Goal: Task Accomplishment & Management: Complete application form

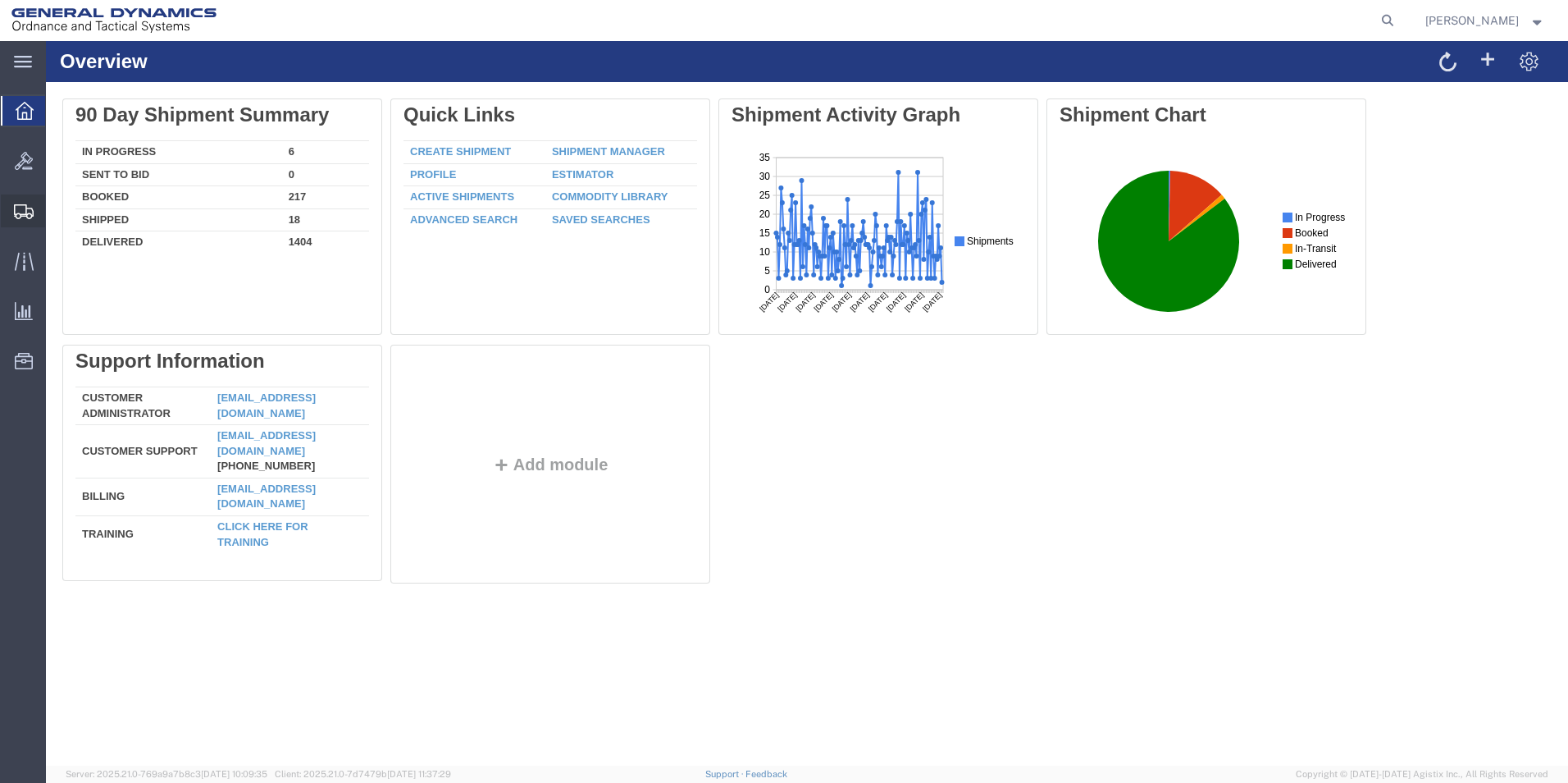
click at [0, 0] on span "Create from Template" at bounding box center [0, 0] width 0 height 0
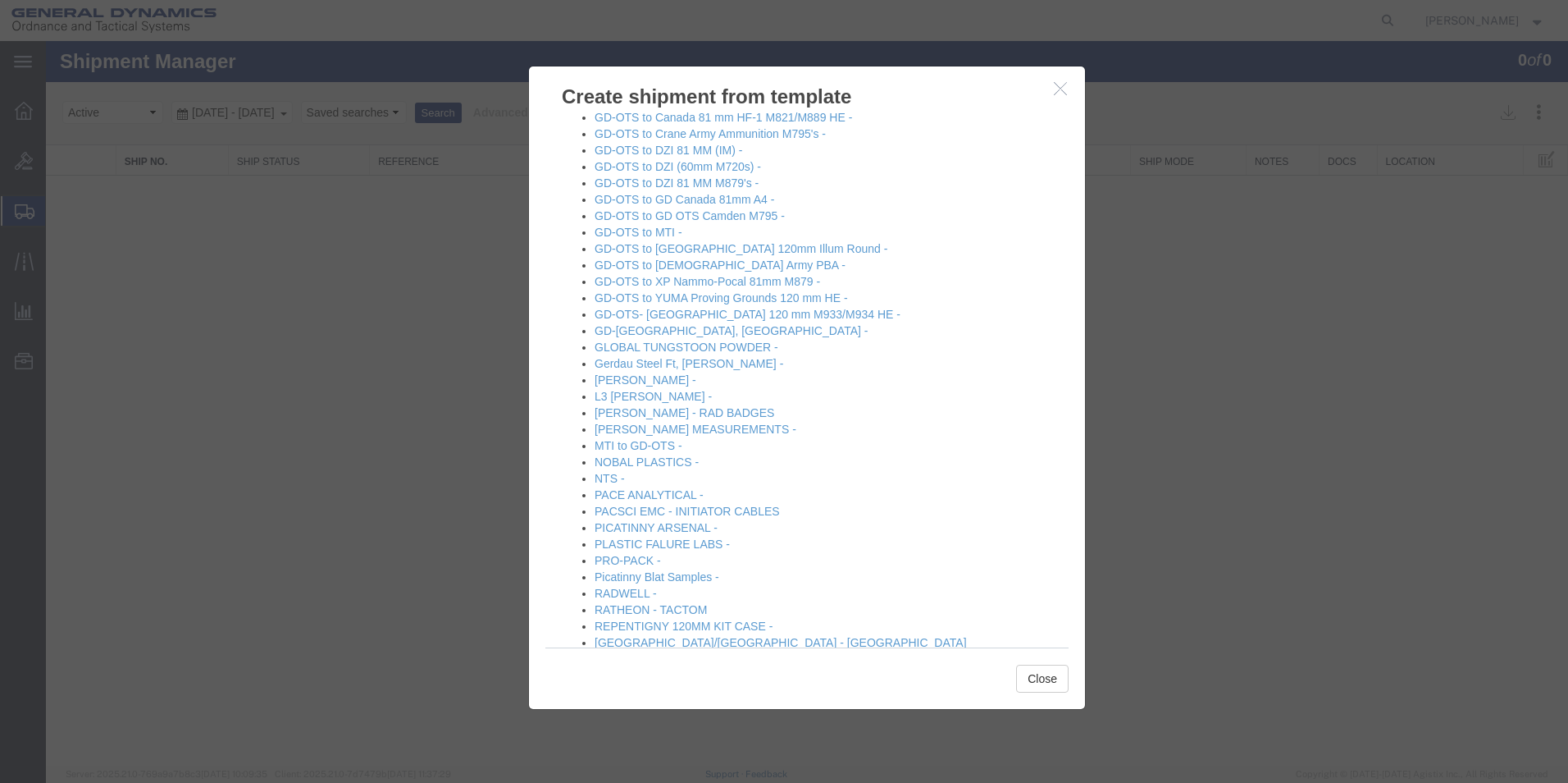
scroll to position [740, 0]
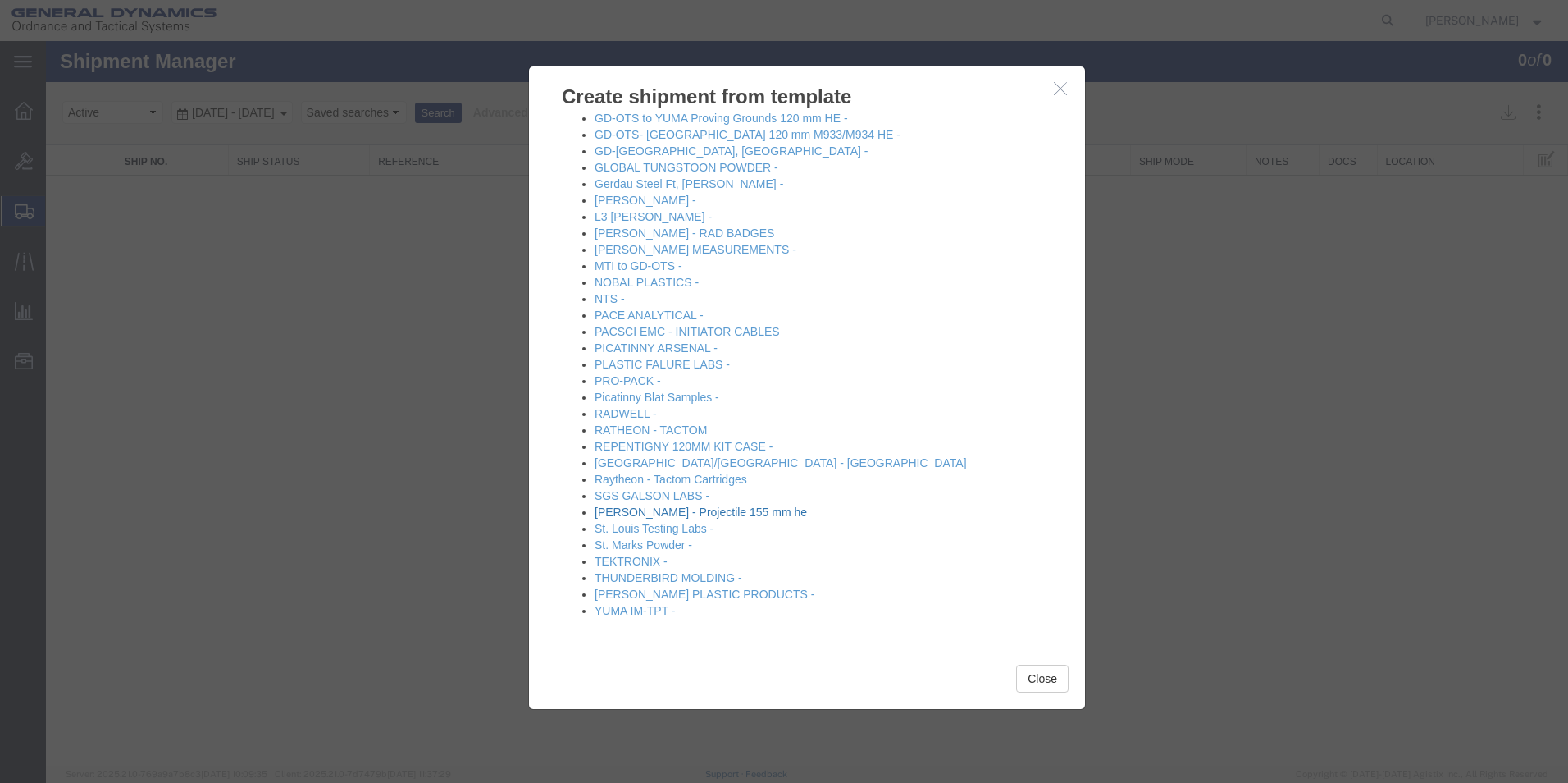
click at [631, 511] on link "[PERSON_NAME] - Projectile 155 mm he" at bounding box center [701, 512] width 213 height 13
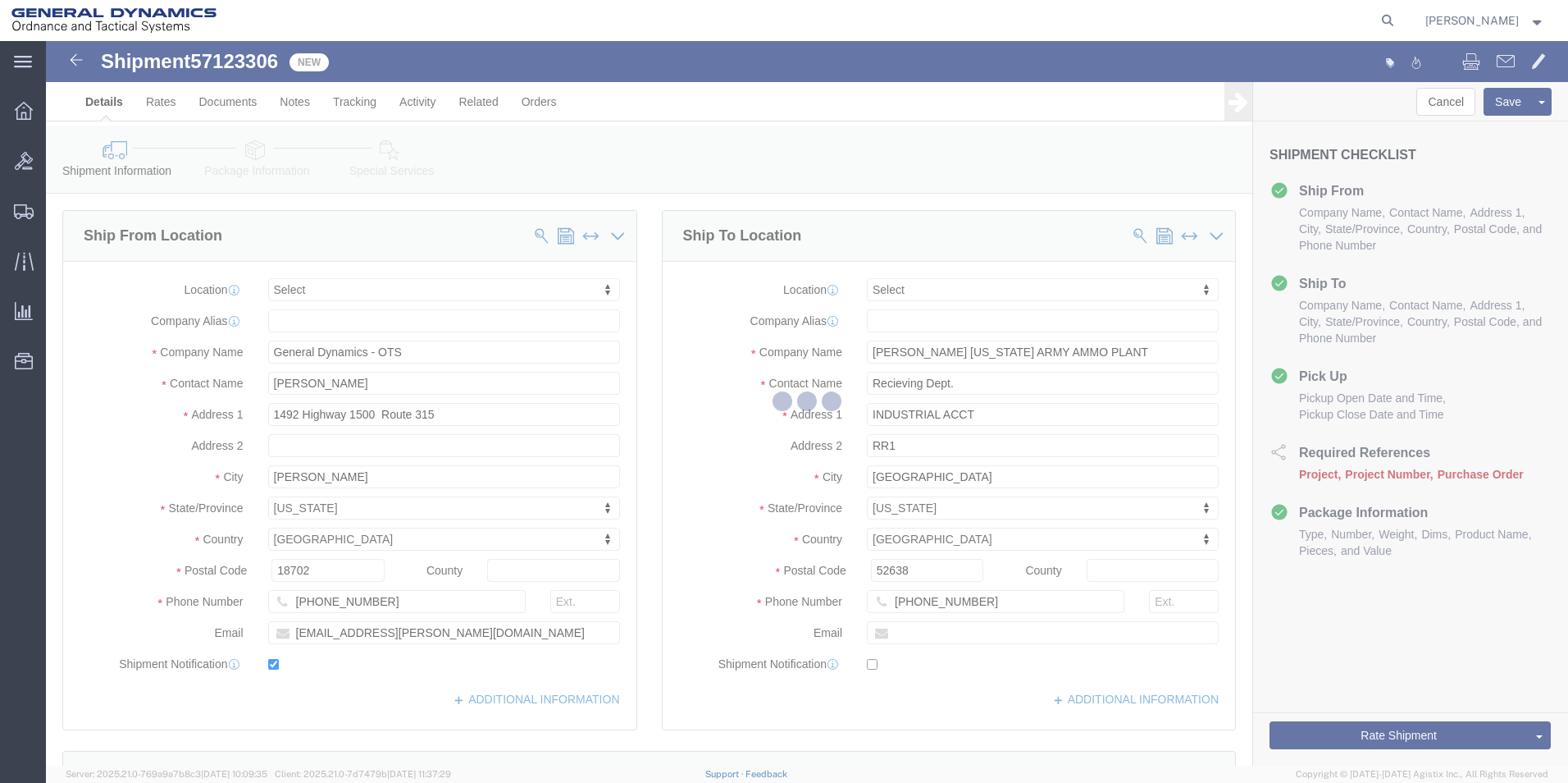
select select
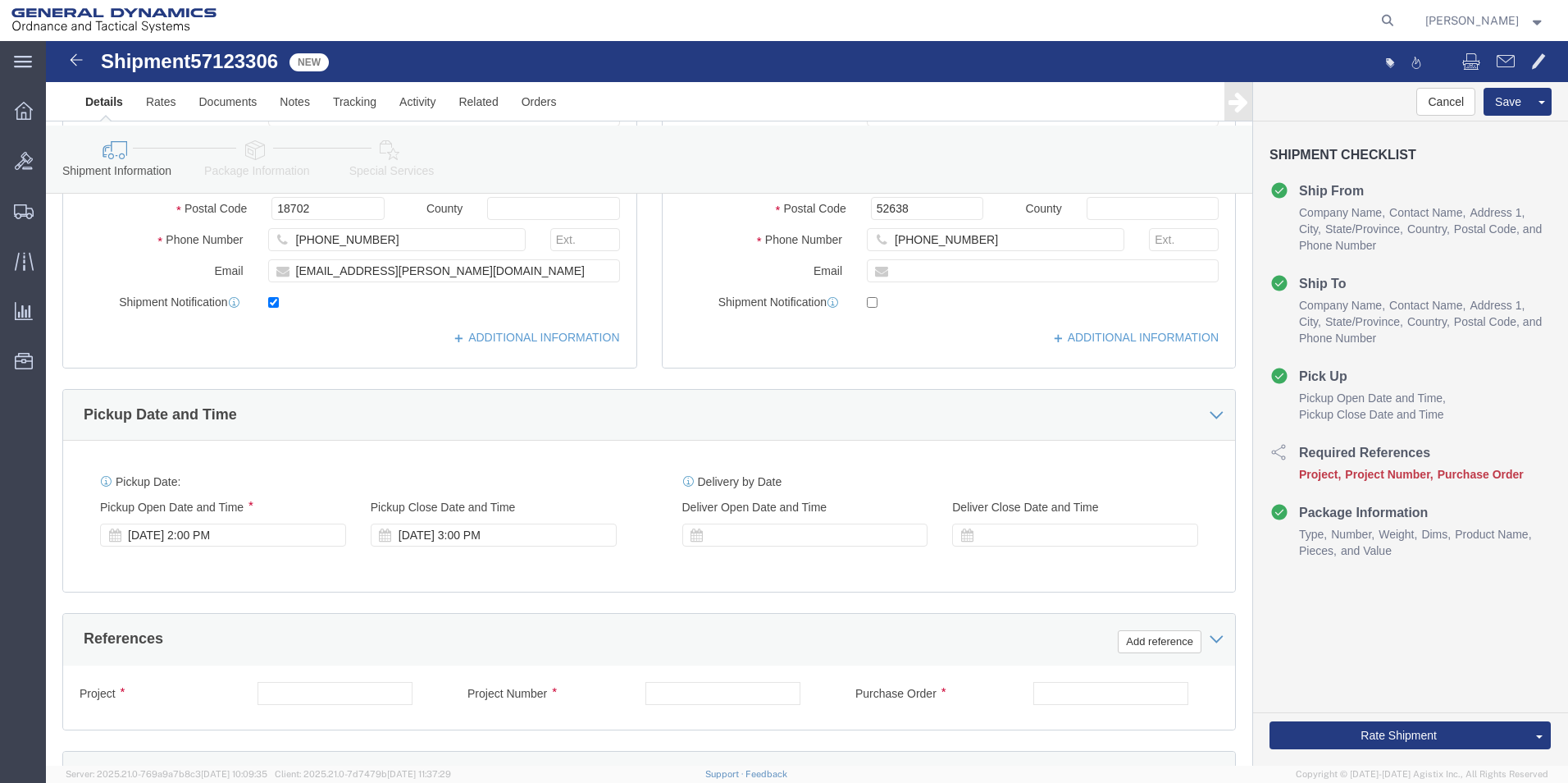
scroll to position [378, 0]
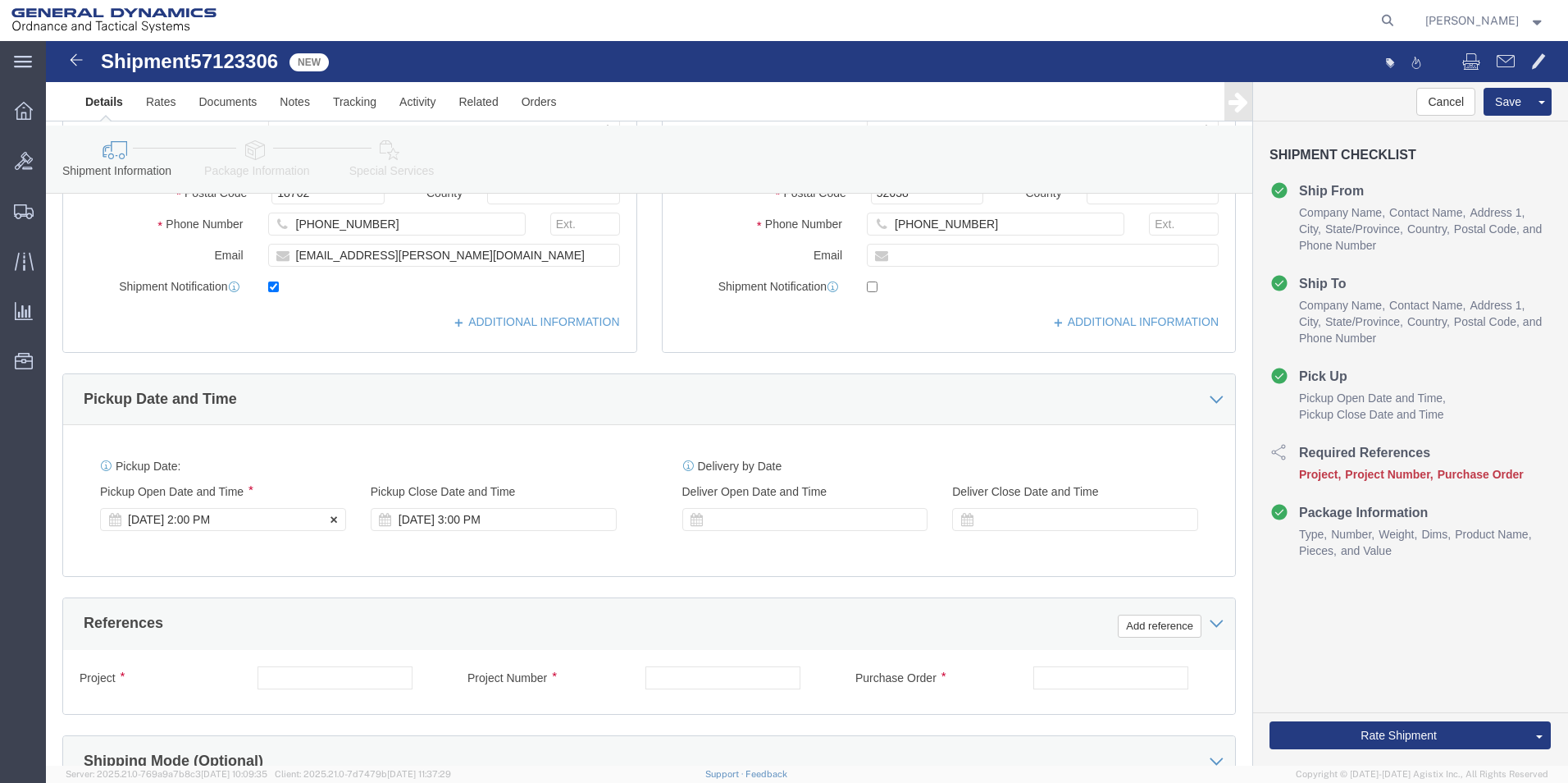
click div "[DATE] 2:00 PM"
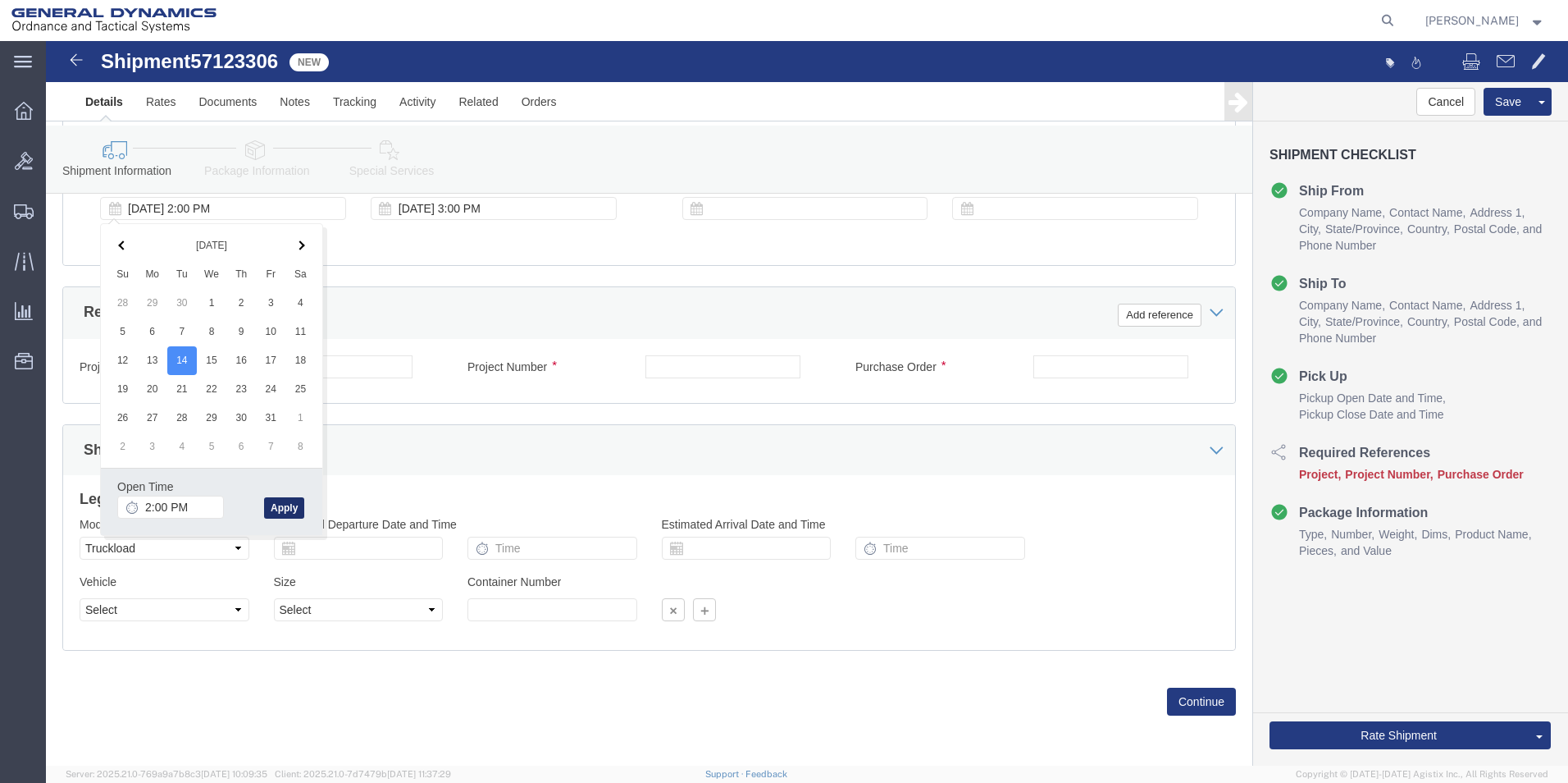
click button "Apply"
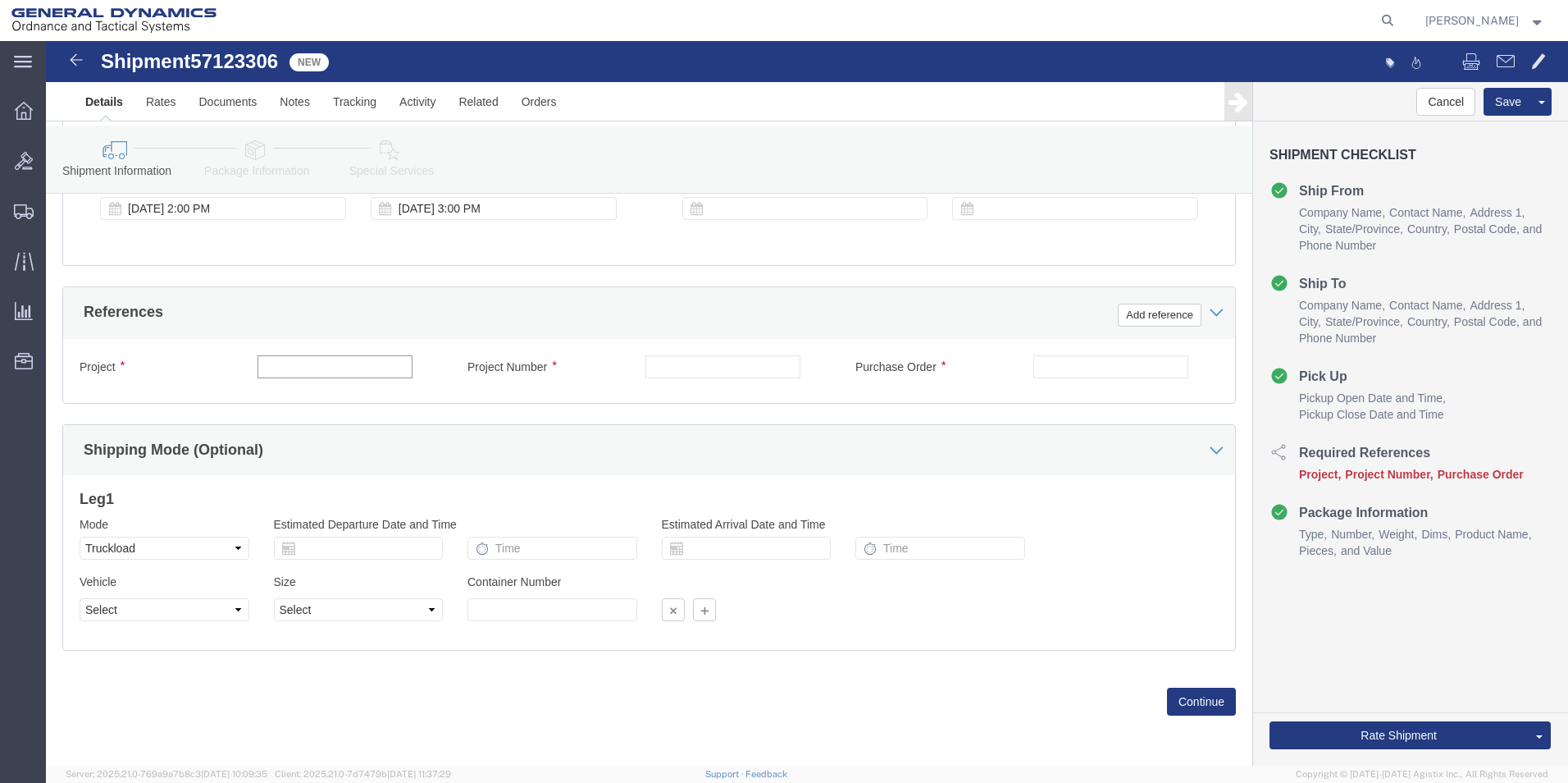
drag, startPoint x: 261, startPoint y: 330, endPoint x: 288, endPoint y: 328, distance: 27.1
click input "text"
type input "M795"
click input "text"
type input "MIS25H334-002"
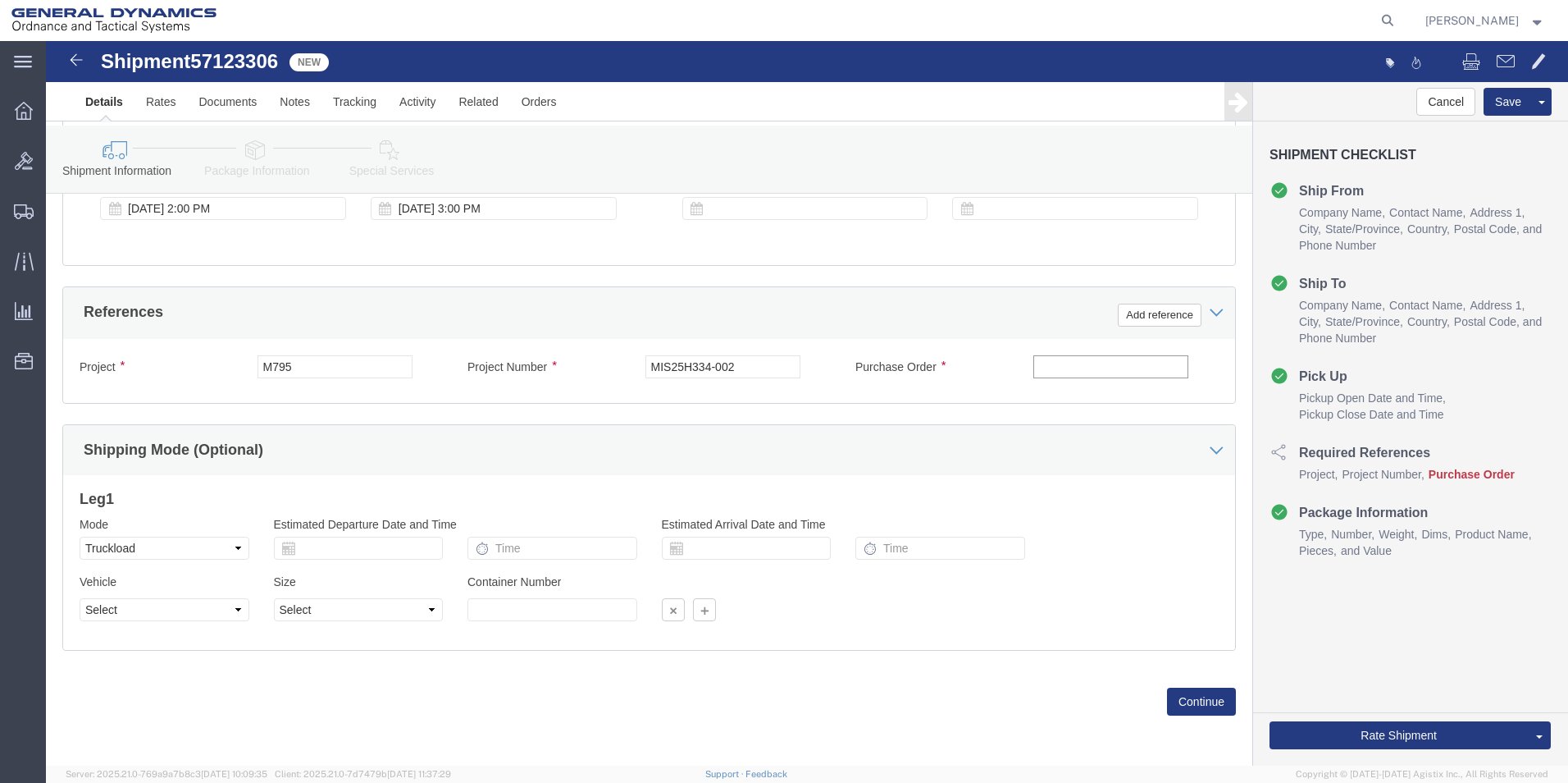
click input "text"
type input "W15QKN19D0084"
click button "Continue"
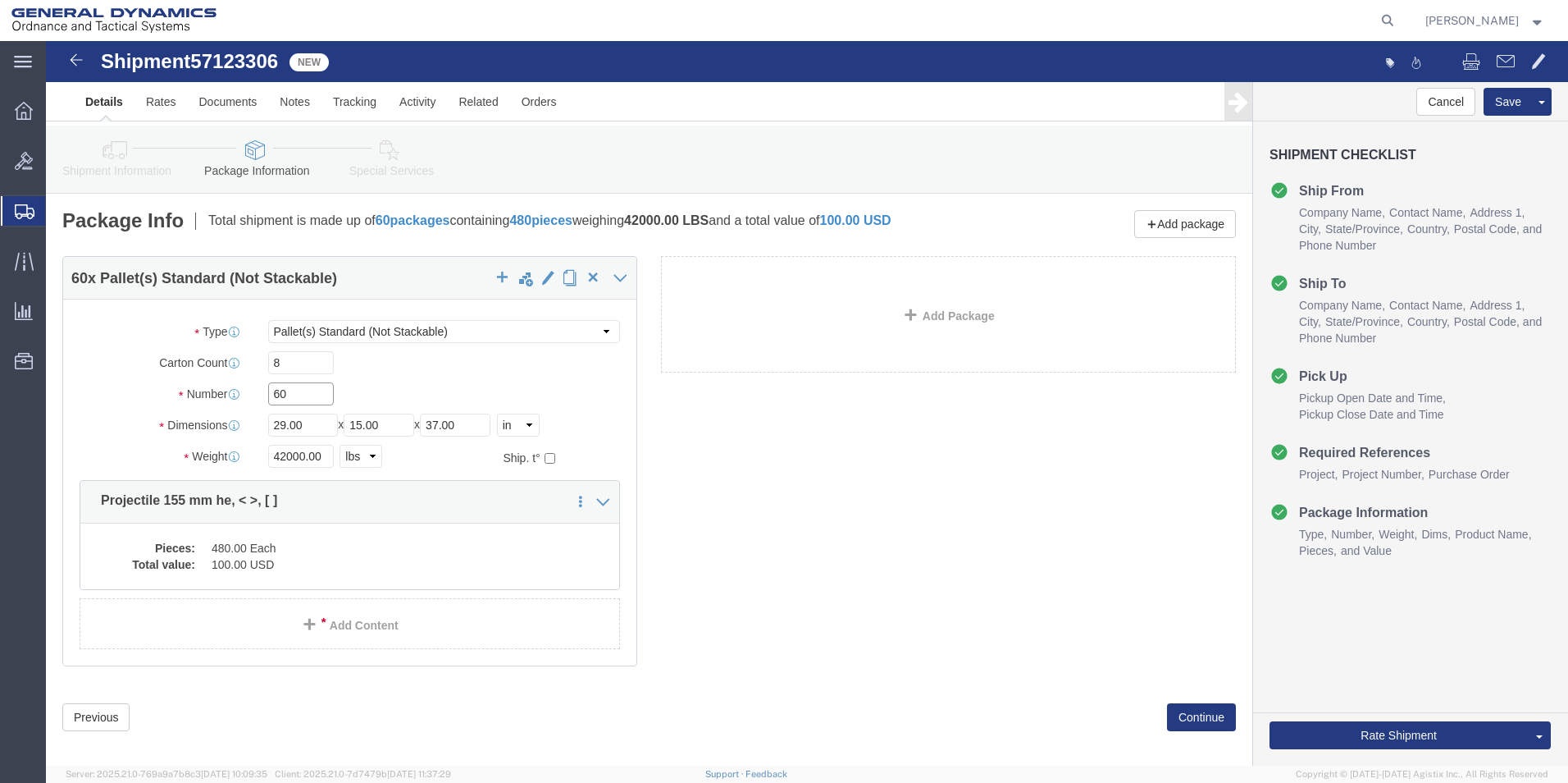
drag, startPoint x: 251, startPoint y: 355, endPoint x: 197, endPoint y: 356, distance: 54.0
click div "Number 60"
type input "10"
drag, startPoint x: 279, startPoint y: 412, endPoint x: 50, endPoint y: 385, distance: 230.6
click div "Weight 42000.00 Select kgs lbs Ship. t°"
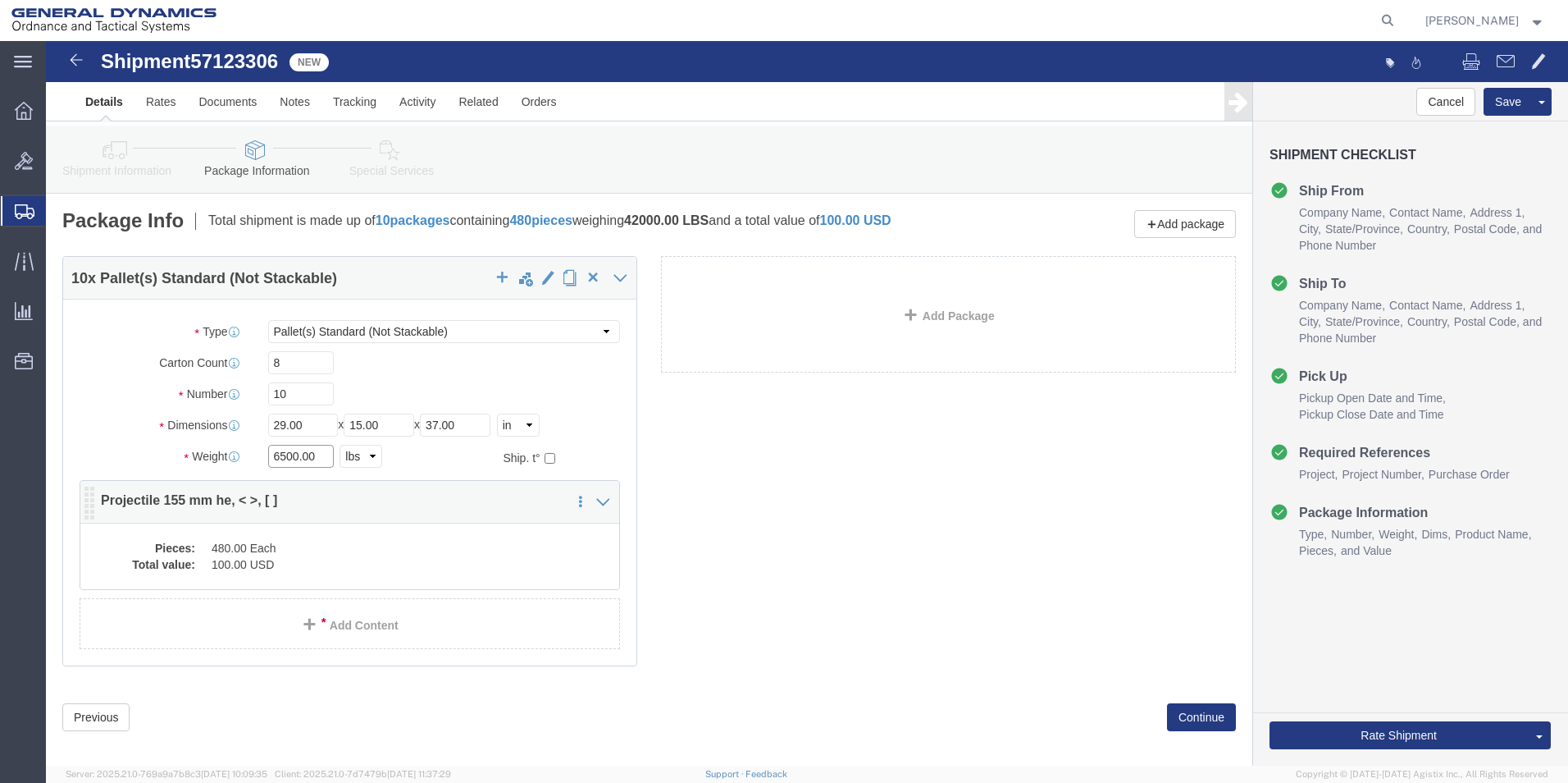
type input "6500.00"
click dd "480.00 Each"
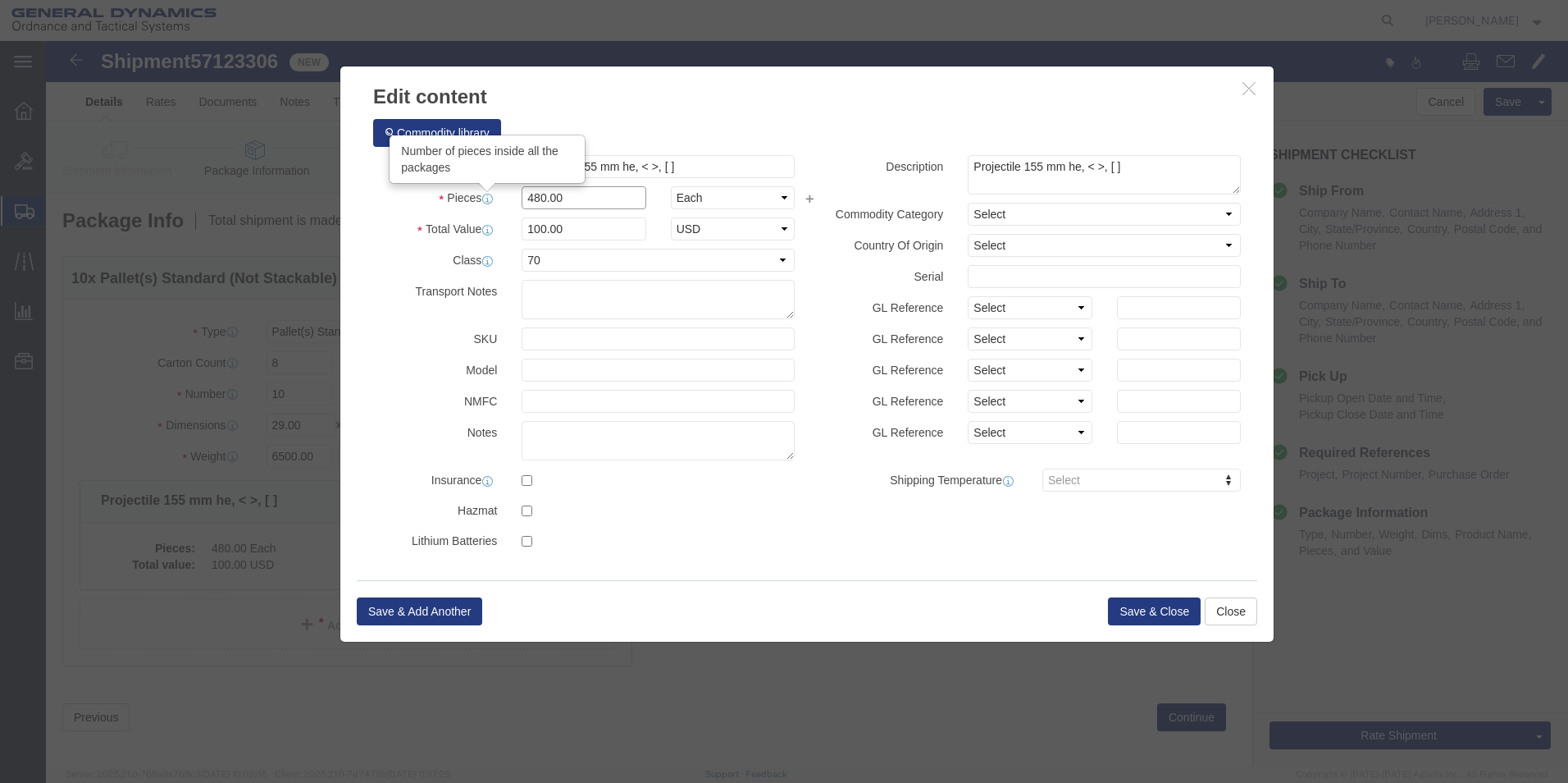
drag, startPoint x: 532, startPoint y: 158, endPoint x: 377, endPoint y: 160, distance: 155.0
click div "Pieces Number of pieces inside all the packages 480.00 Select Bag Barrels 100Bo…"
type input "74.00"
type input "15.42"
click button "Save & Close"
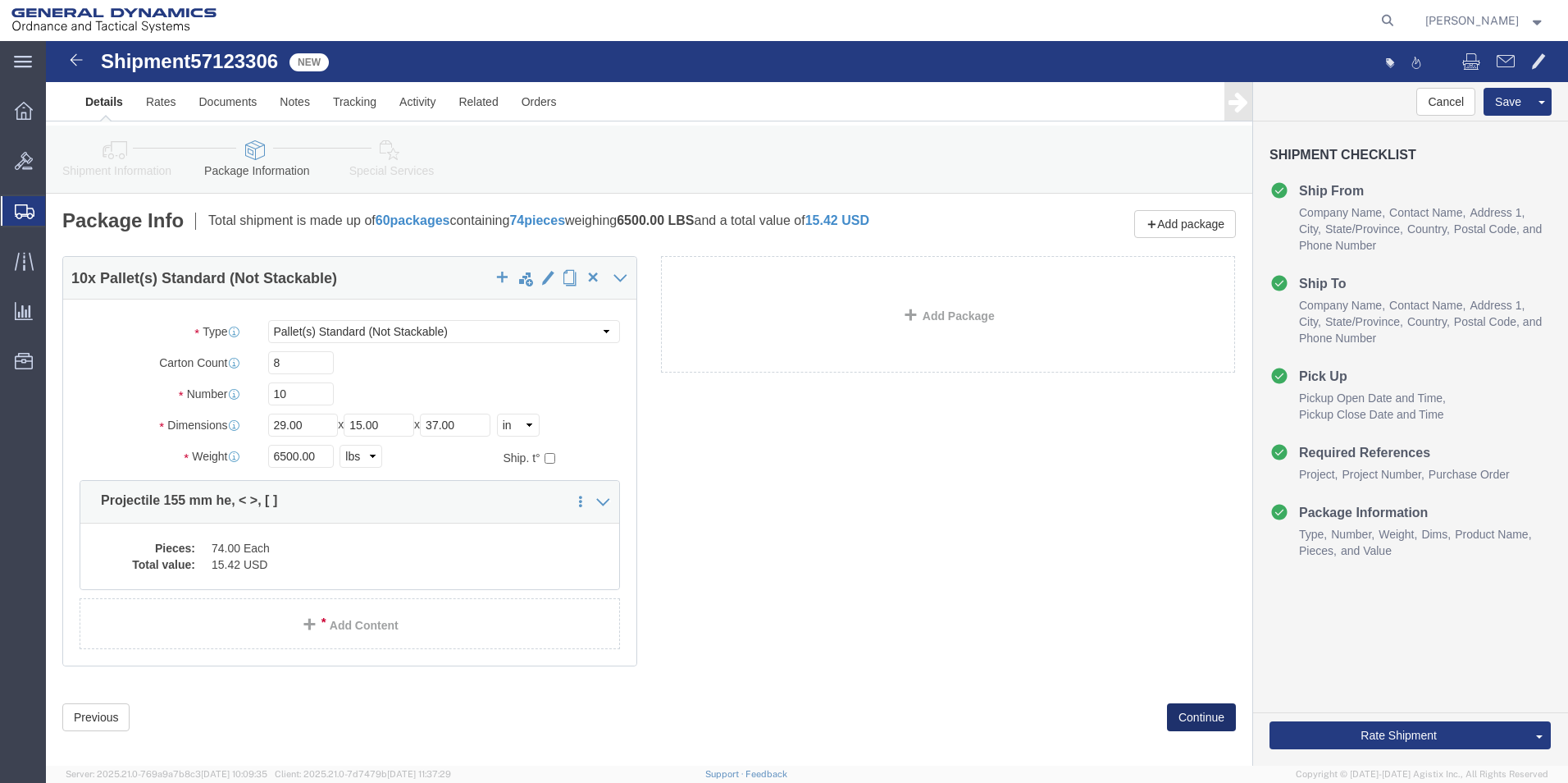
click button "Continue"
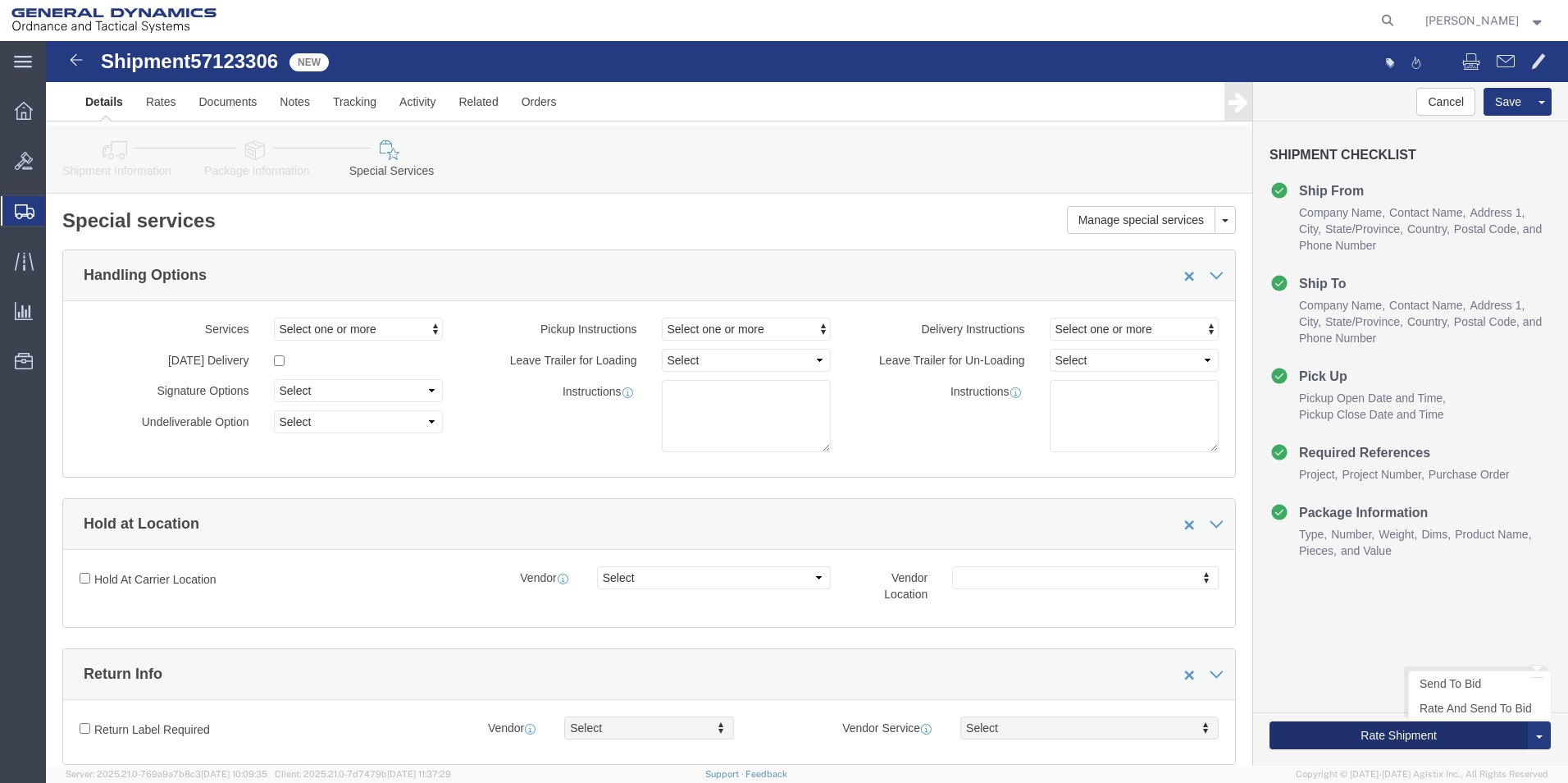
click button "Rate Shipment"
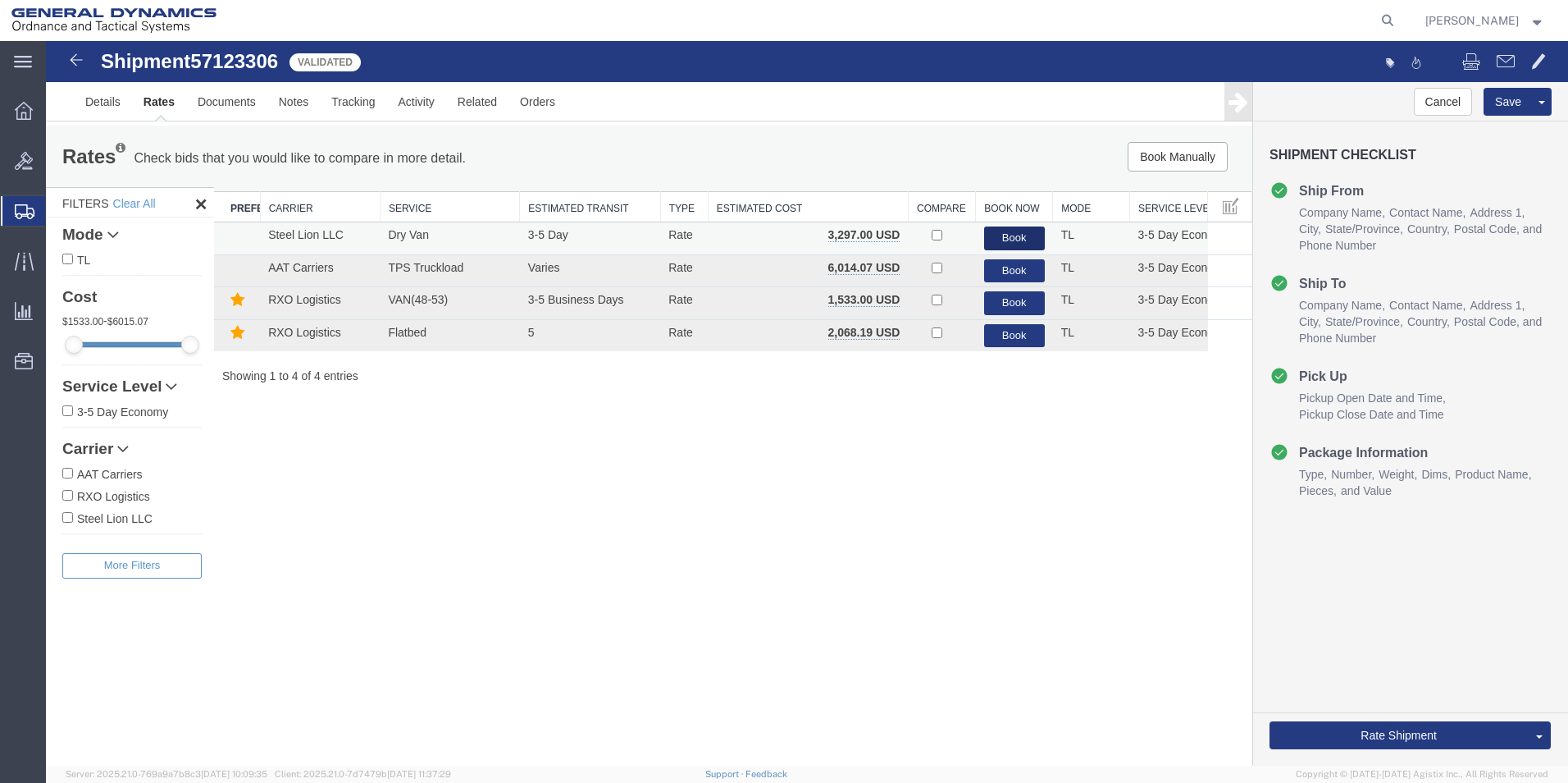
click at [1011, 239] on button "Book" at bounding box center [1014, 238] width 60 height 24
